Goal: Task Accomplishment & Management: Complete application form

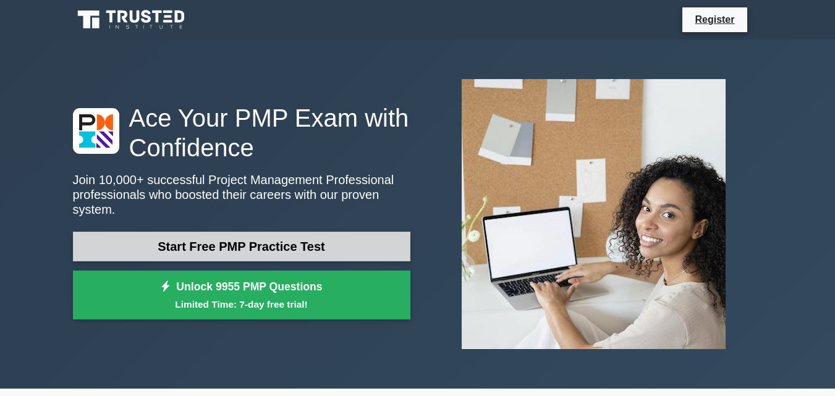
click at [368, 237] on link "Start Free PMP Practice Test" at bounding box center [242, 247] width 338 height 30
click at [372, 234] on link "Start Free PMP Practice Test" at bounding box center [242, 247] width 338 height 30
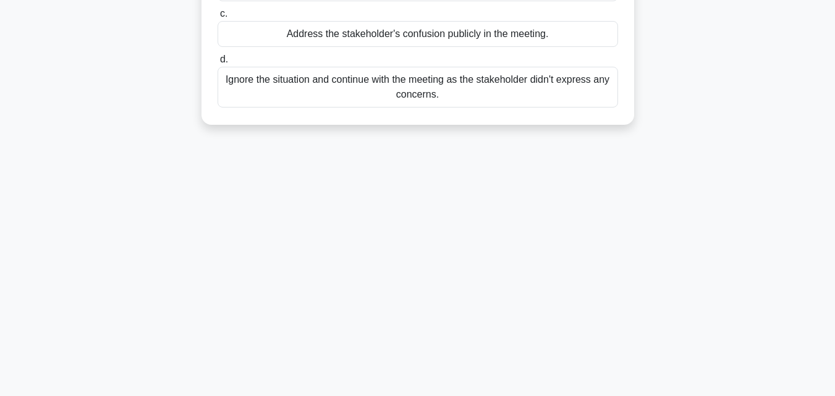
scroll to position [271, 0]
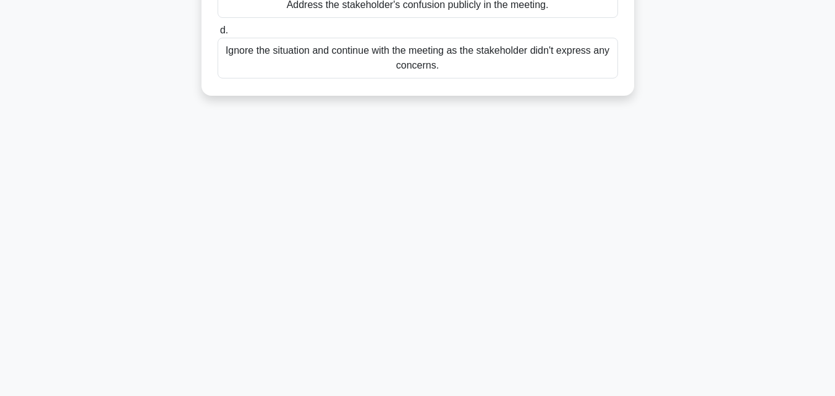
click at [584, 33] on label "d. Ignore the situation and continue with the meeting as the stakeholder didn't…" at bounding box center [418, 51] width 401 height 56
click at [218, 33] on input "d. Ignore the situation and continue with the meeting as the stakeholder didn't…" at bounding box center [218, 31] width 0 height 8
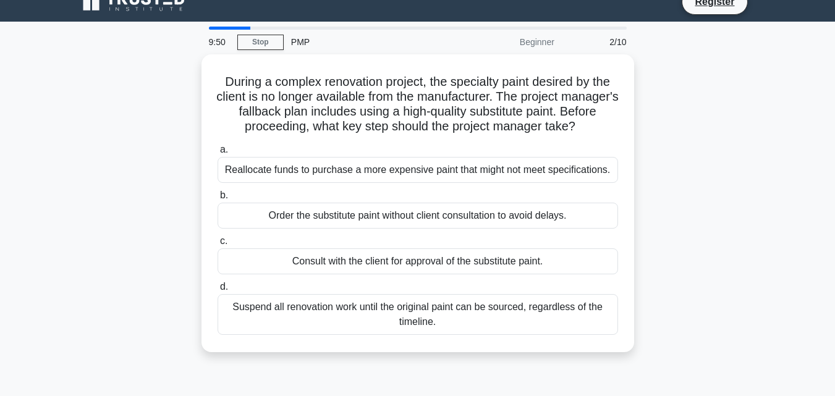
scroll to position [0, 0]
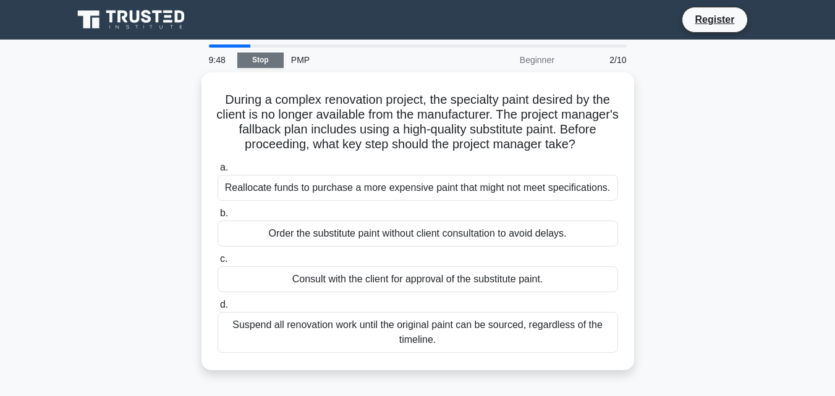
click at [258, 58] on link "Stop" at bounding box center [260, 60] width 46 height 15
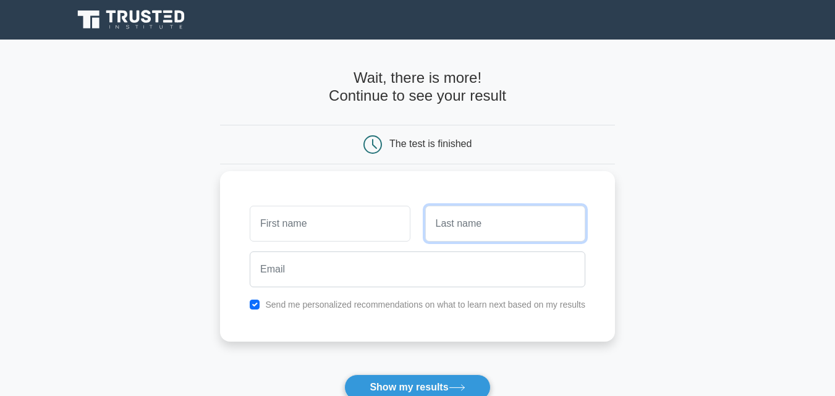
click at [457, 232] on input "text" at bounding box center [505, 224] width 160 height 36
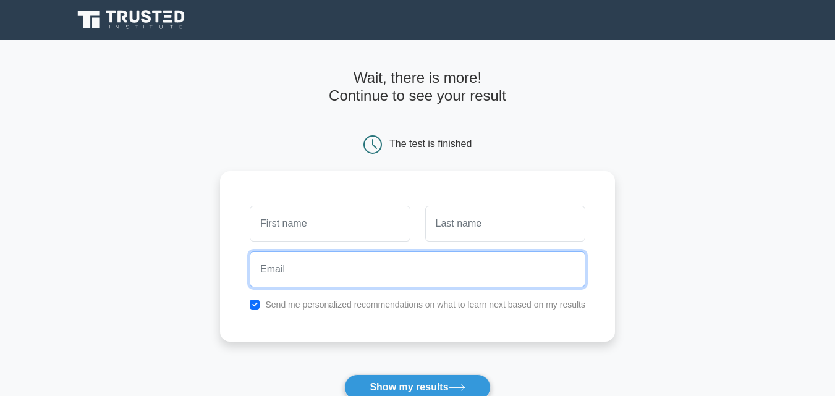
click at [344, 278] on input "email" at bounding box center [418, 270] width 336 height 36
type input "FBKOIT6"
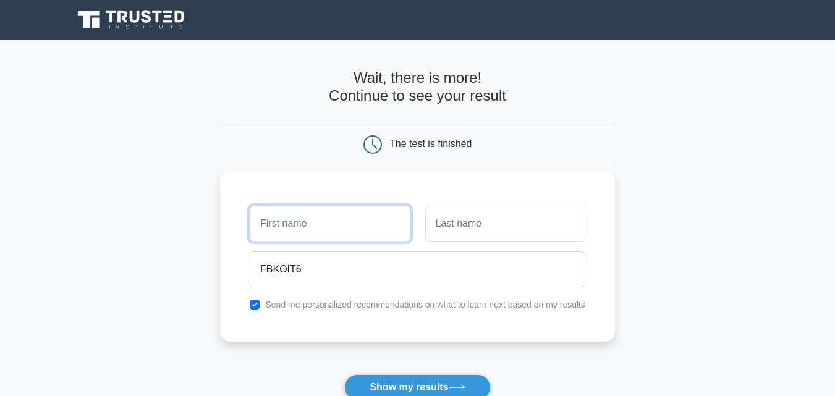
click at [290, 215] on input "text" at bounding box center [330, 224] width 160 height 36
type input "BVNNNN"
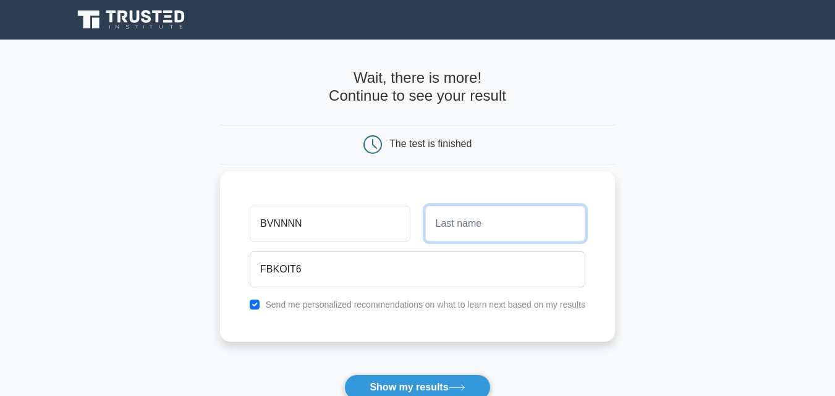
click at [454, 237] on input "text" at bounding box center [505, 224] width 160 height 36
type input "BVGY"
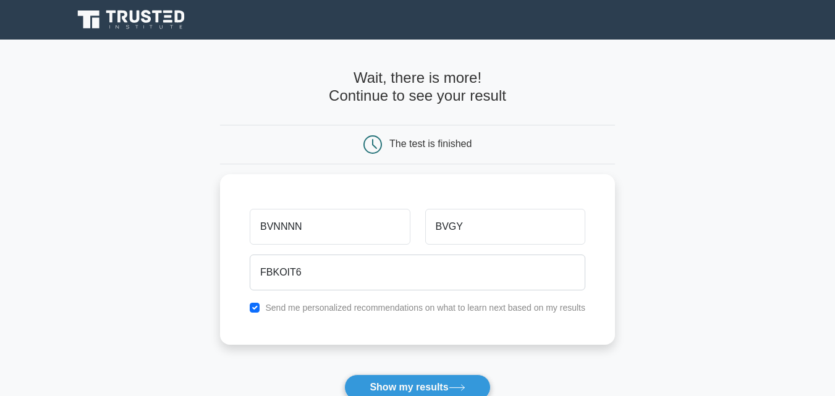
click at [370, 142] on icon at bounding box center [373, 144] width 19 height 19
click at [371, 142] on icon at bounding box center [373, 144] width 19 height 19
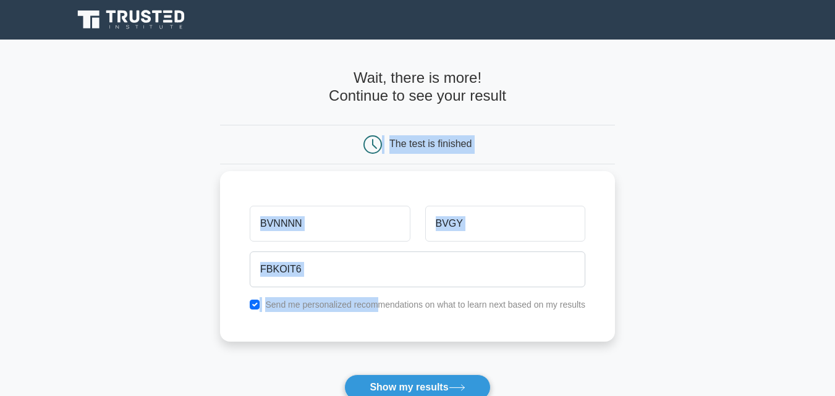
drag, startPoint x: 367, startPoint y: 302, endPoint x: 378, endPoint y: 307, distance: 12.5
click at [378, 307] on form "Wait, there is more! Continue to see your result The test is finished BVNNNN BV…" at bounding box center [417, 262] width 395 height 386
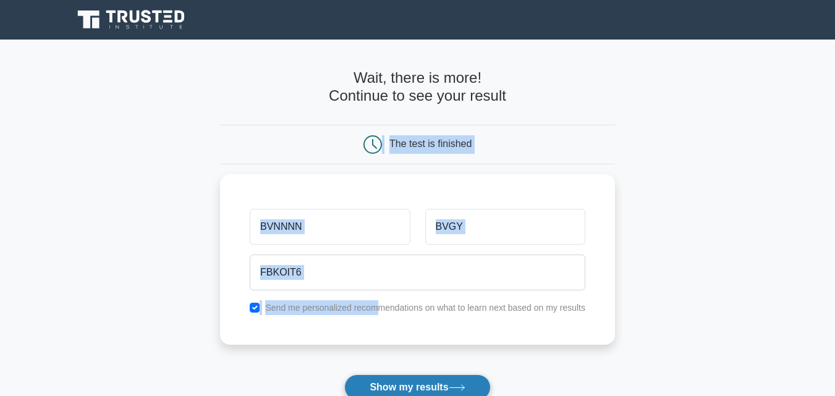
click at [382, 391] on button "Show my results" at bounding box center [417, 388] width 146 height 26
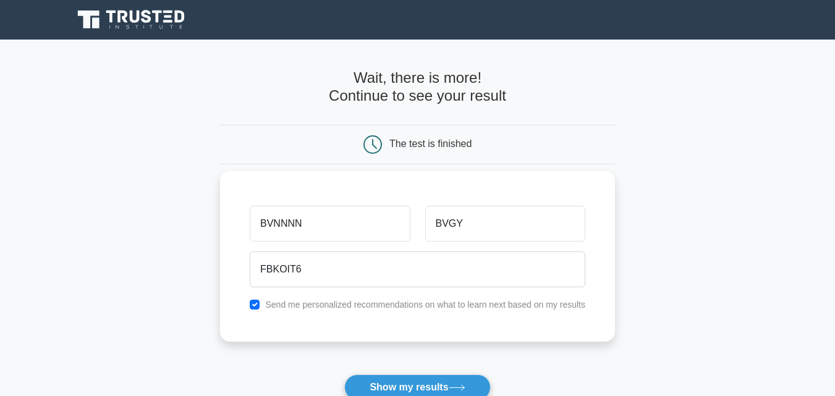
click at [320, 342] on div "BVNNNN BVGY FBKOIT6 Send me personalized recommendations on what to learn next …" at bounding box center [417, 256] width 395 height 171
click at [359, 148] on div "The test is finished" at bounding box center [417, 144] width 263 height 19
drag, startPoint x: 359, startPoint y: 148, endPoint x: 365, endPoint y: 153, distance: 7.9
click at [365, 153] on div "The test is finished" at bounding box center [417, 144] width 263 height 19
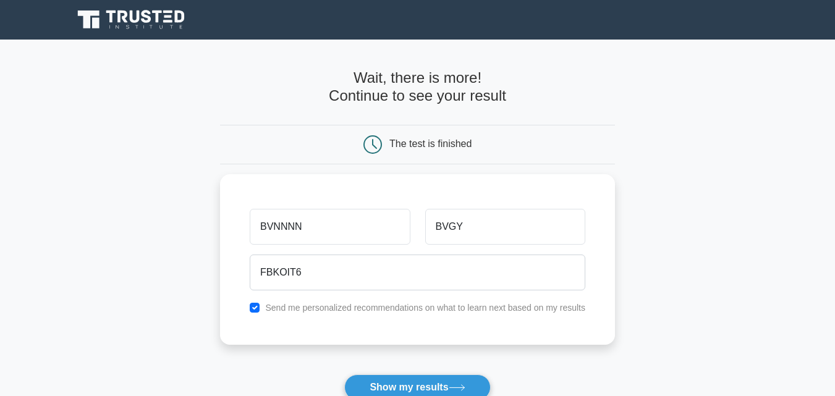
click at [365, 153] on icon at bounding box center [373, 144] width 19 height 19
click at [368, 152] on icon at bounding box center [373, 144] width 19 height 19
click at [368, 150] on icon at bounding box center [373, 144] width 19 height 19
click at [368, 142] on icon at bounding box center [373, 144] width 19 height 19
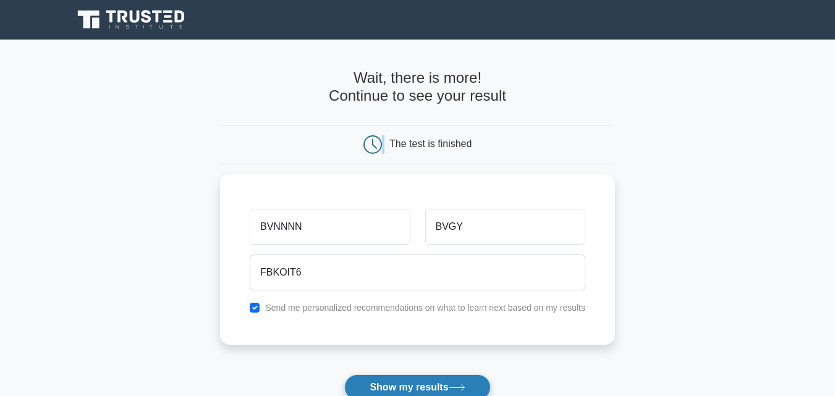
click at [381, 385] on button "Show my results" at bounding box center [417, 388] width 146 height 26
click at [378, 386] on button "Show my results" at bounding box center [417, 388] width 146 height 26
